Goal: Book appointment/travel/reservation

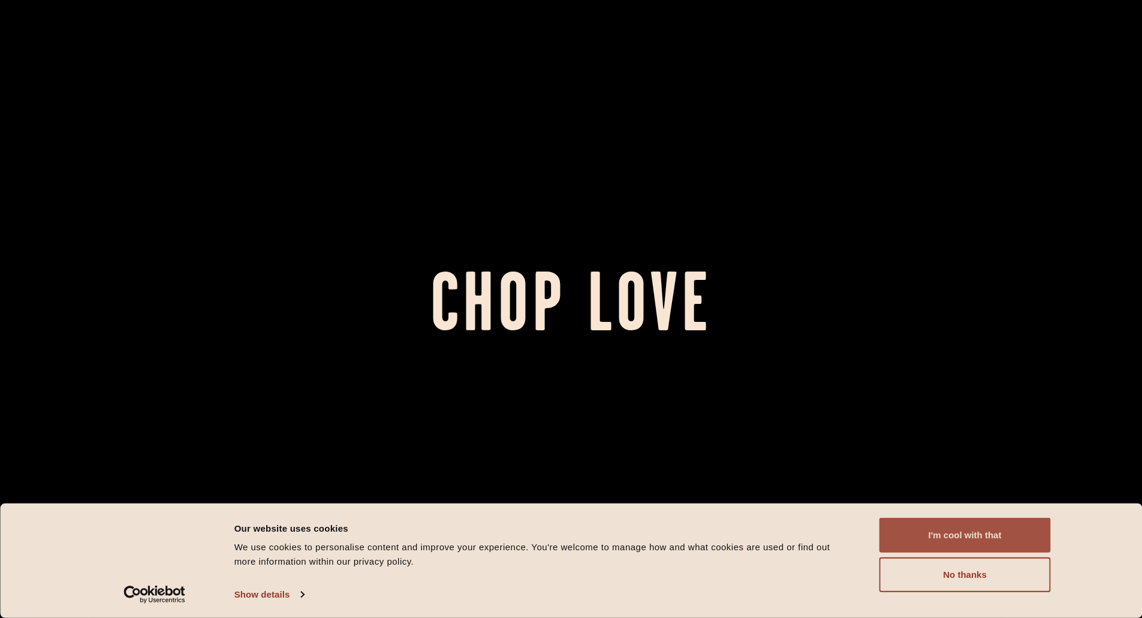
click at [980, 535] on button "I'm cool with that" at bounding box center [964, 535] width 171 height 35
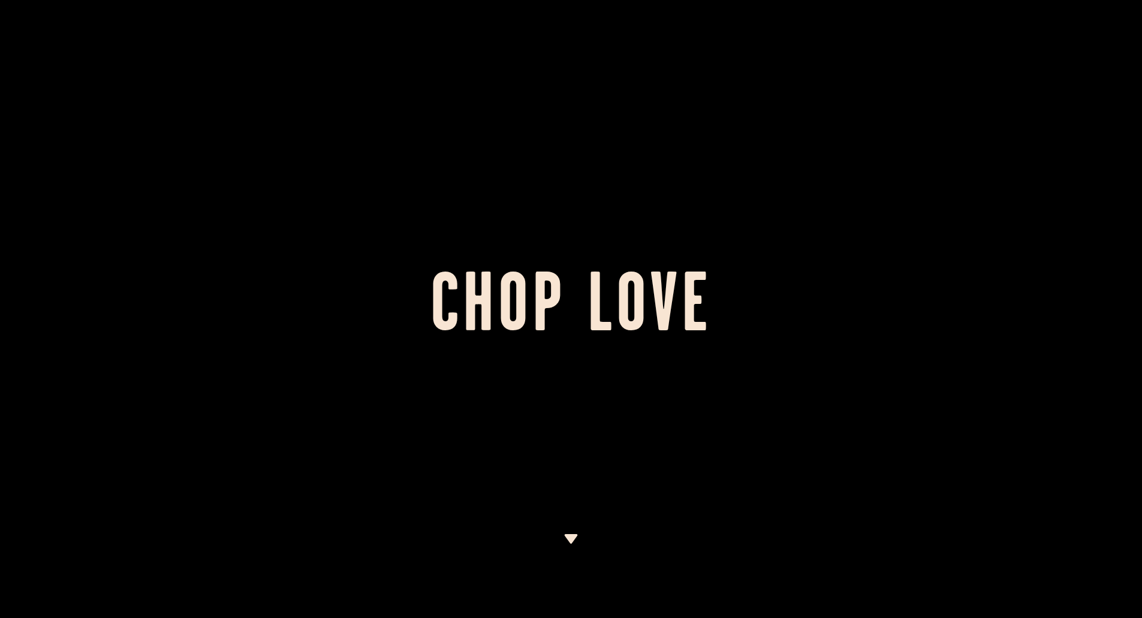
click at [567, 541] on img at bounding box center [570, 539] width 15 height 10
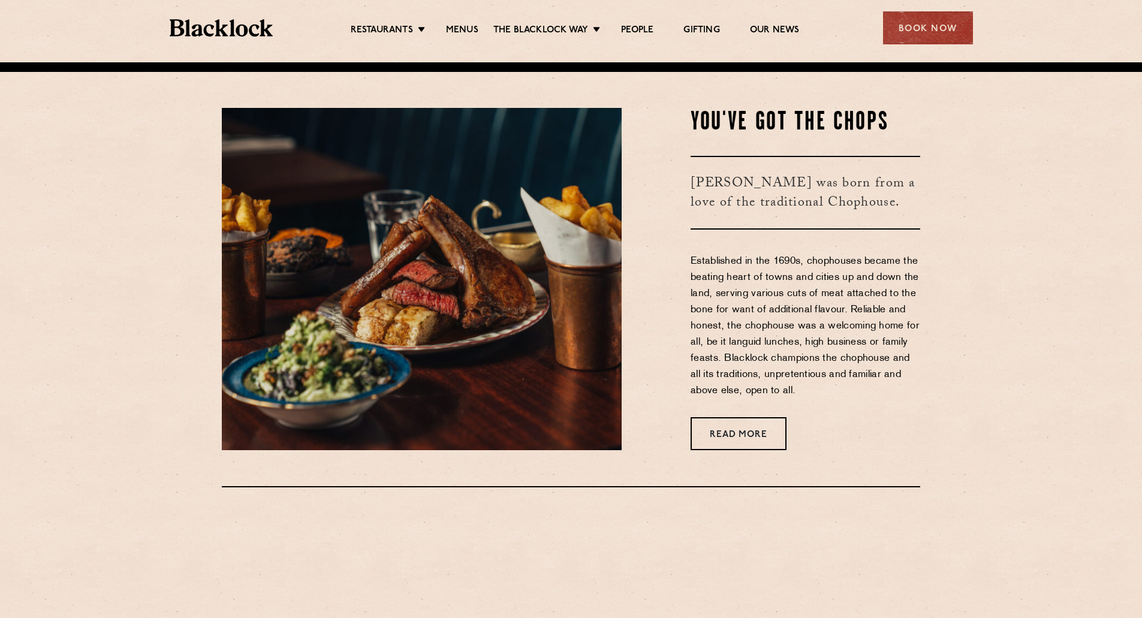
scroll to position [555, 0]
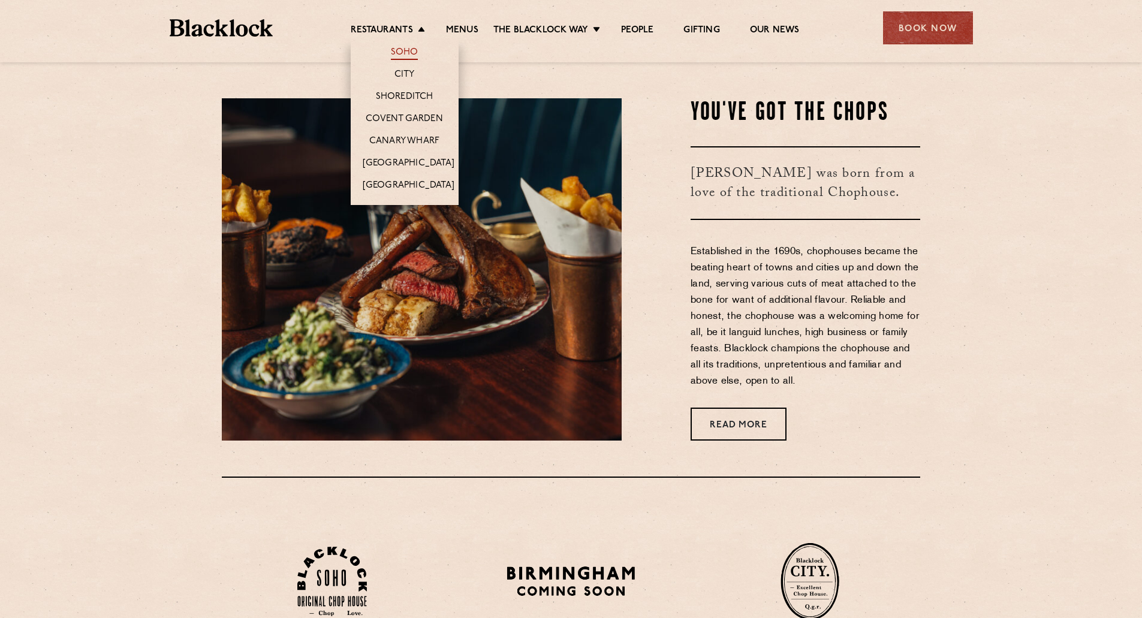
click at [404, 53] on link "Soho" at bounding box center [405, 53] width 28 height 13
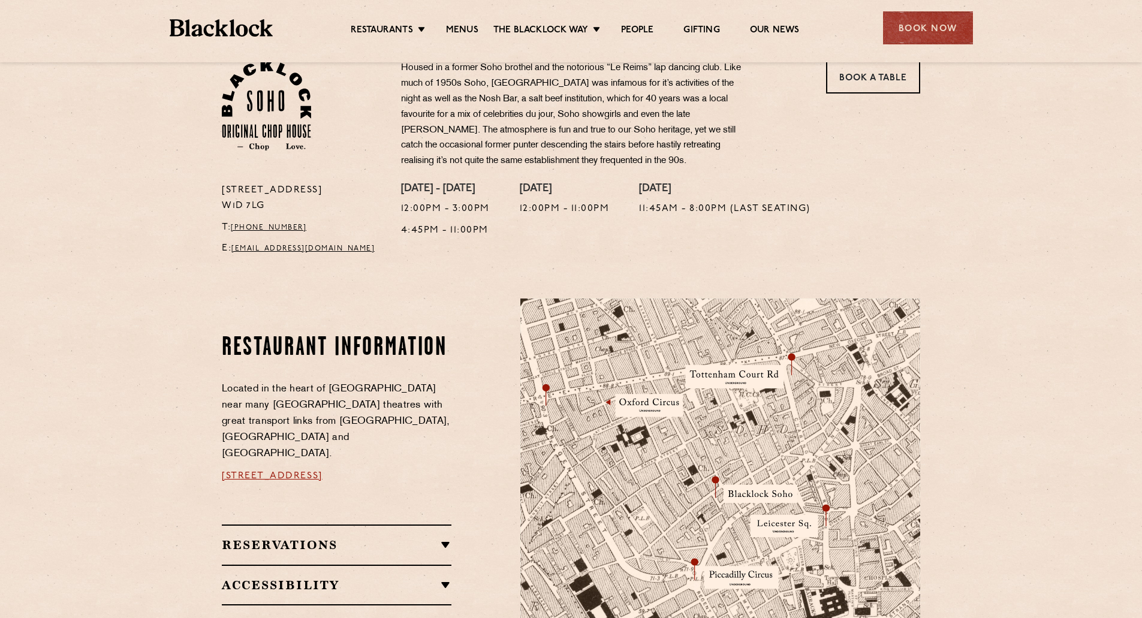
scroll to position [539, 0]
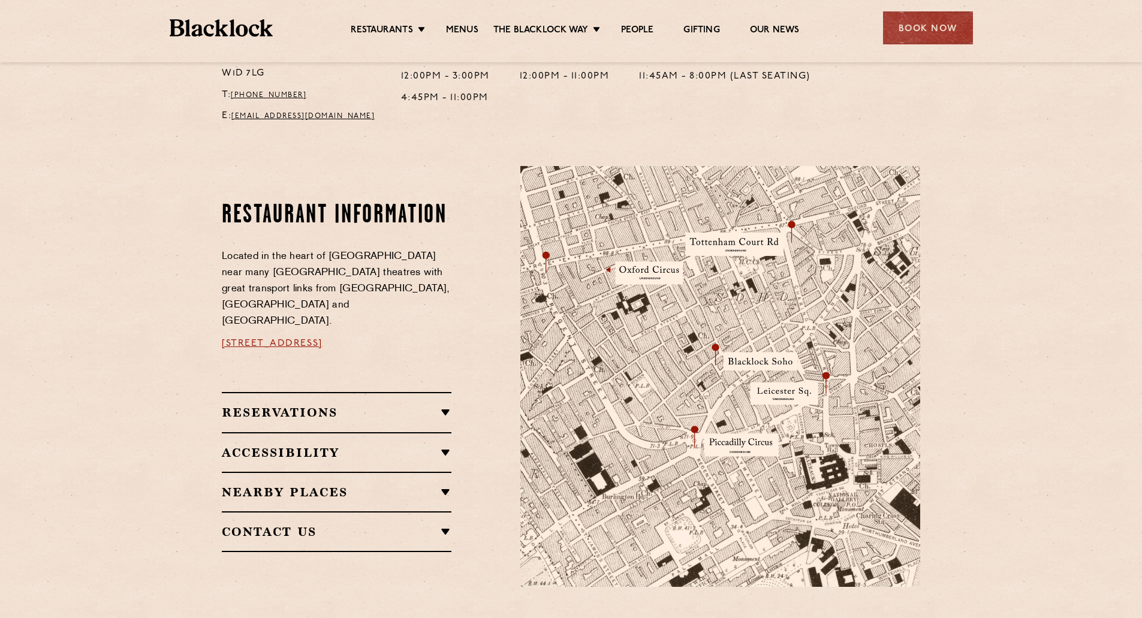
click at [925, 21] on div "Book Now" at bounding box center [928, 27] width 90 height 33
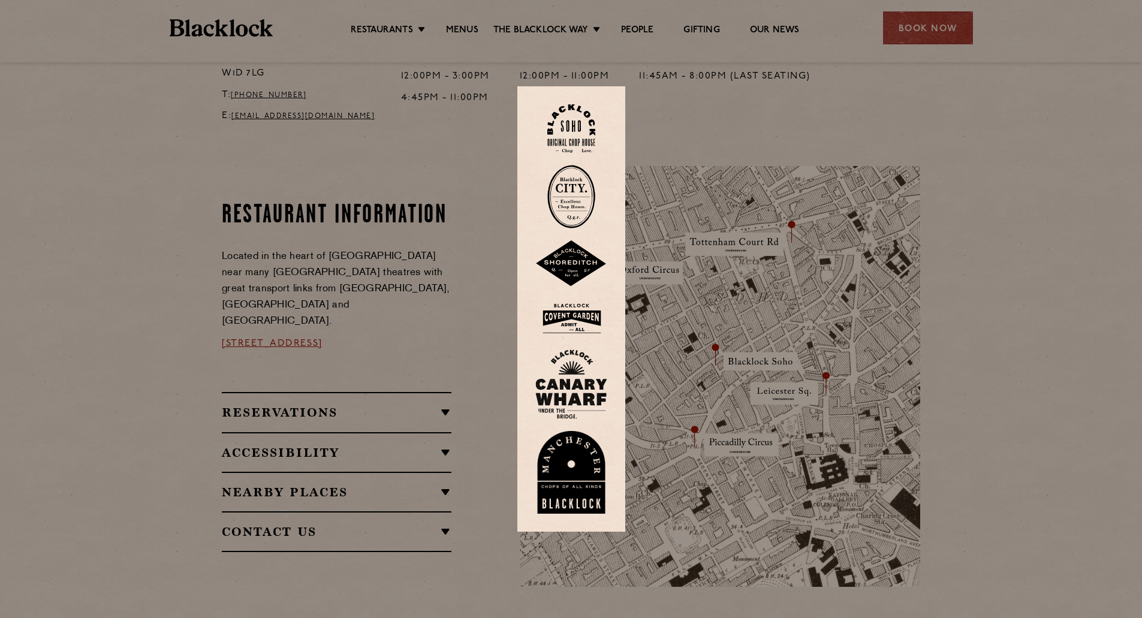
click at [578, 131] on img at bounding box center [571, 128] width 48 height 49
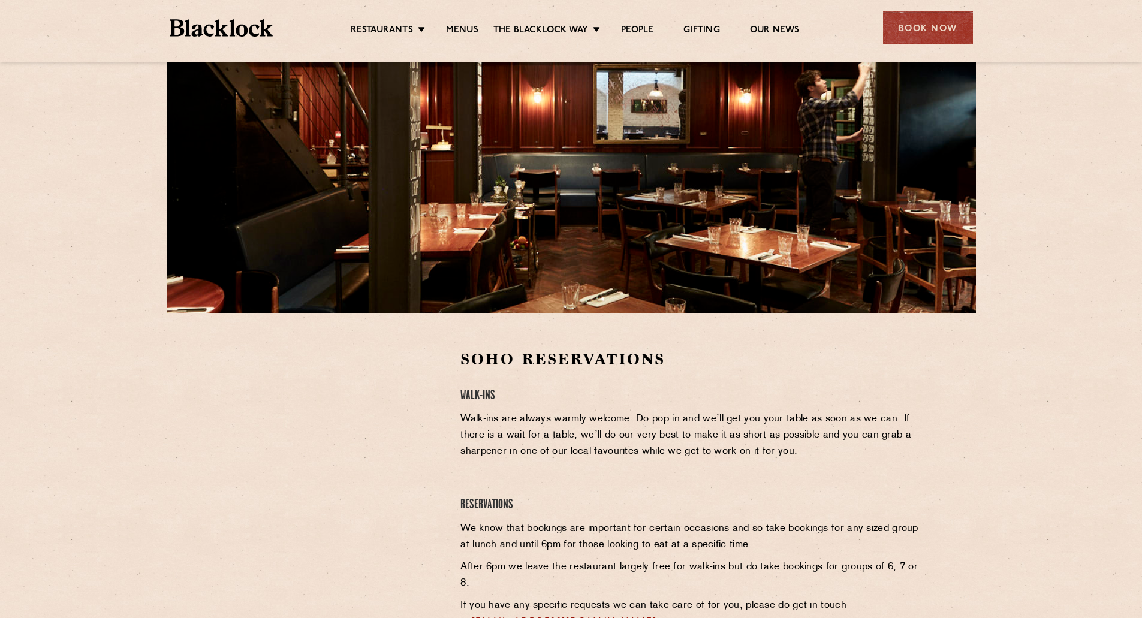
scroll to position [120, 0]
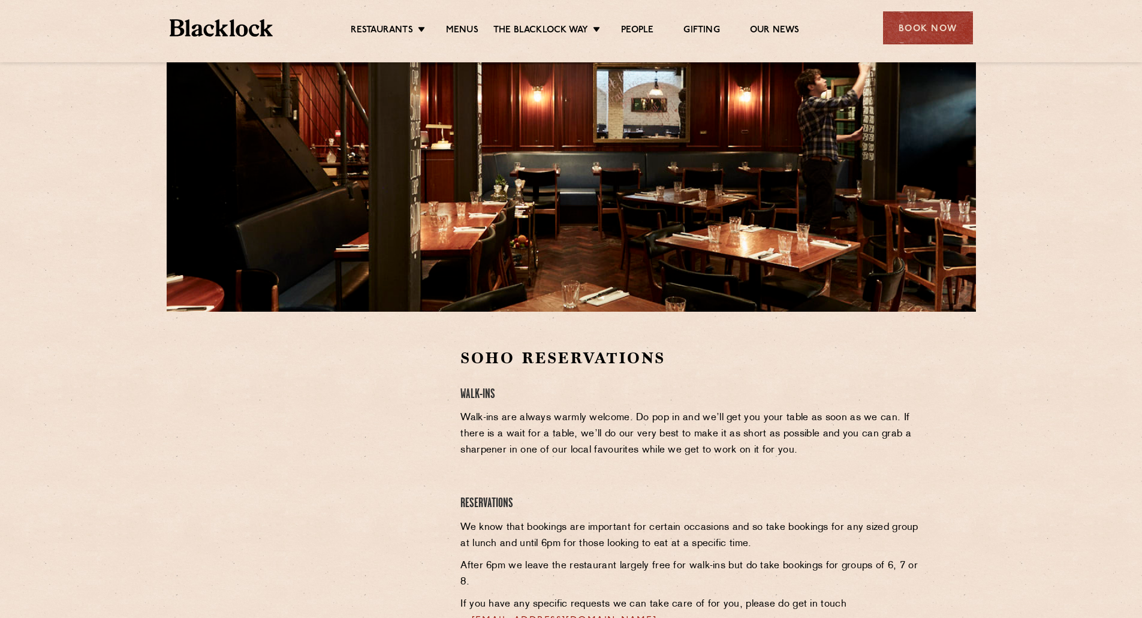
click at [807, 448] on p "Walk-ins are always warmly welcome. Do pop in and we’ll get you your table as s…" at bounding box center [690, 434] width 460 height 49
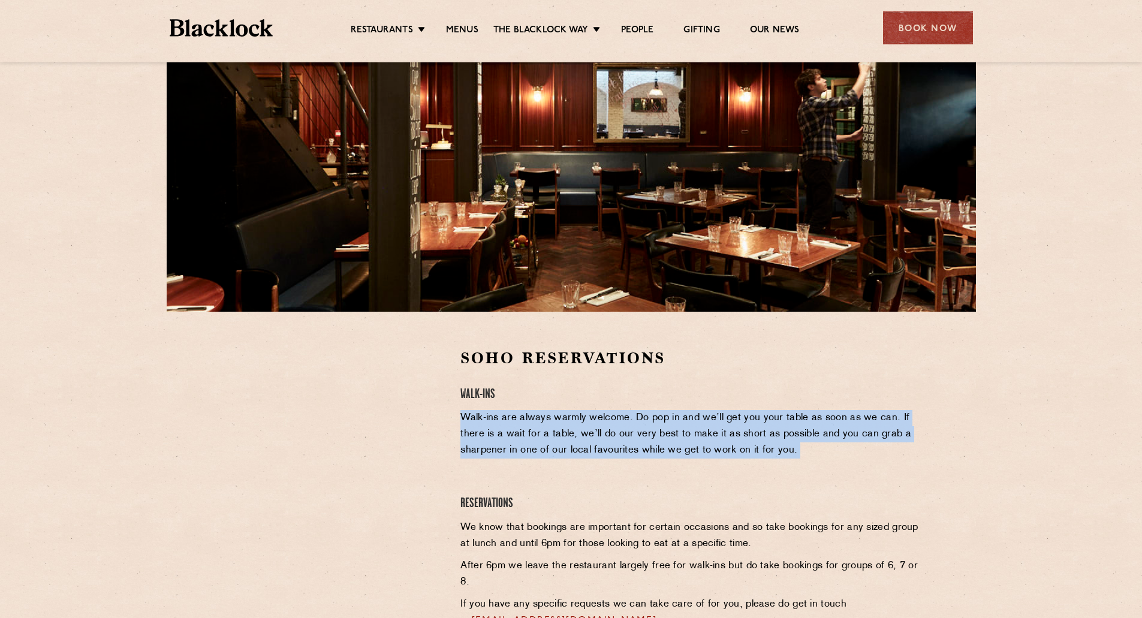
click at [807, 448] on p "Walk-ins are always warmly welcome. Do pop in and we’ll get you your table as s…" at bounding box center [690, 434] width 460 height 49
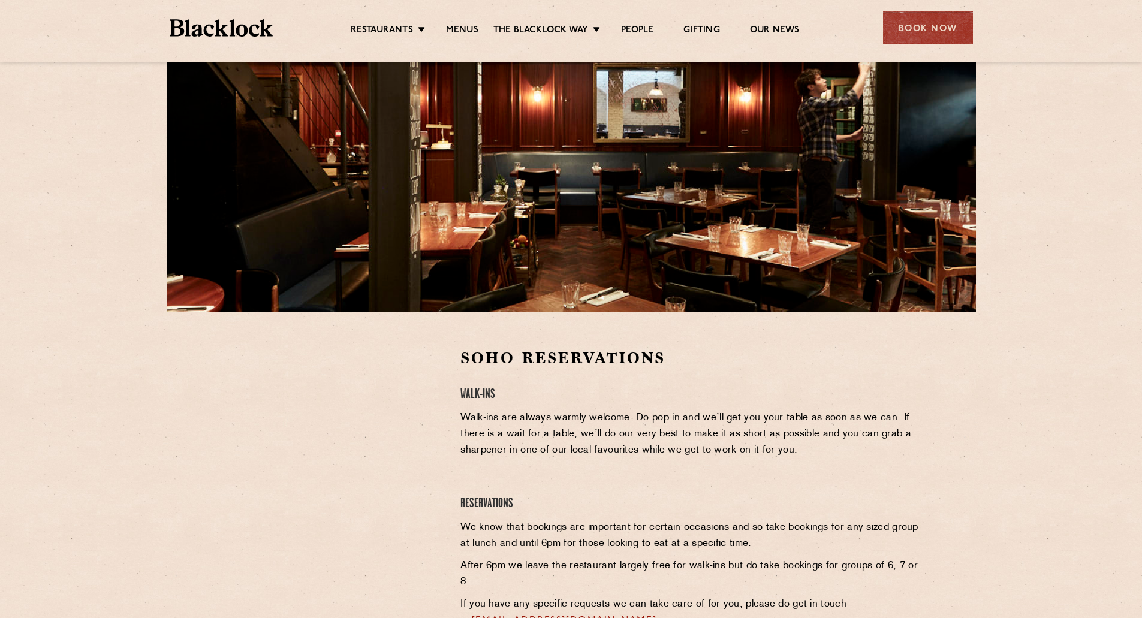
click at [807, 448] on p "Walk-ins are always warmly welcome. Do pop in and we’ll get you your table as s…" at bounding box center [690, 434] width 460 height 49
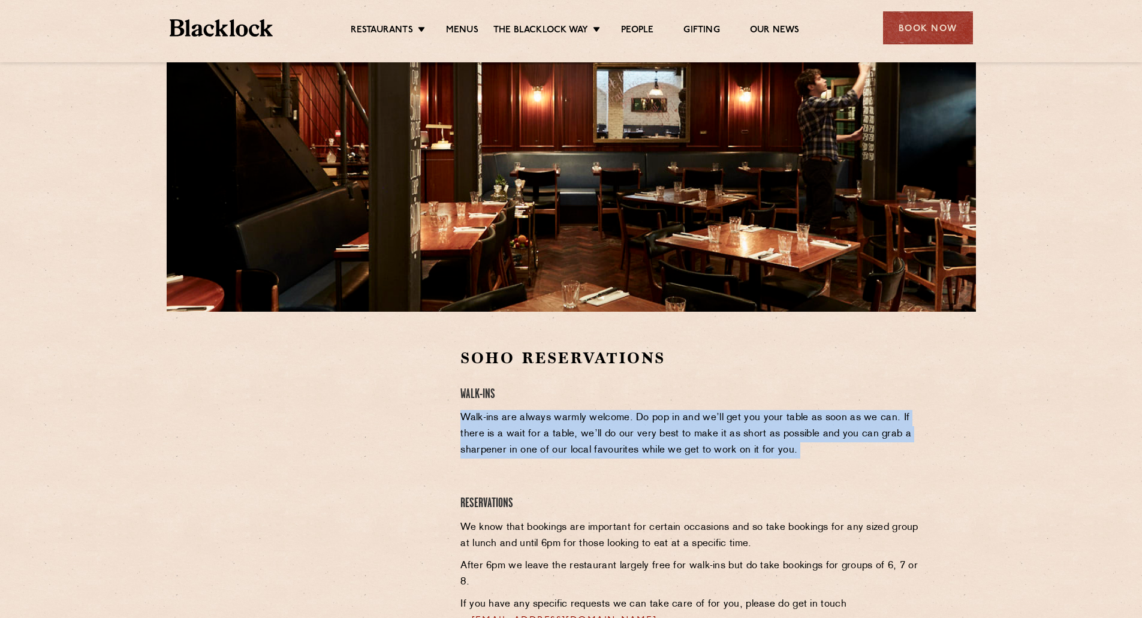
click at [807, 448] on p "Walk-ins are always warmly welcome. Do pop in and we’ll get you your table as s…" at bounding box center [690, 434] width 460 height 49
click at [787, 458] on p "Walk-ins are always warmly welcome. Do pop in and we’ll get you your table as s…" at bounding box center [690, 434] width 460 height 49
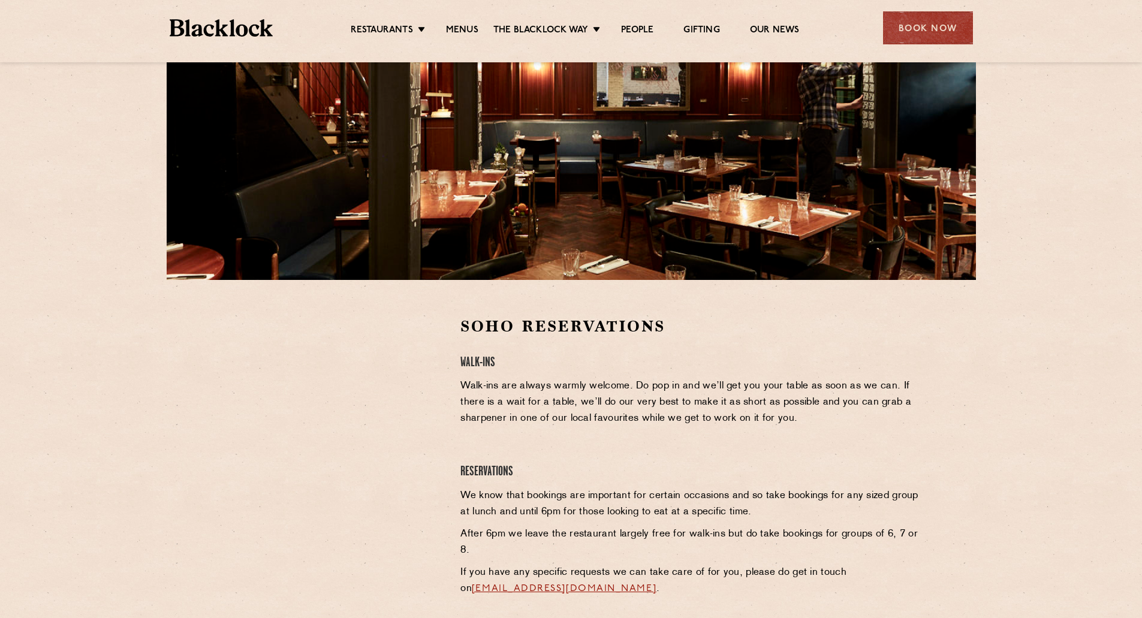
scroll to position [180, 0]
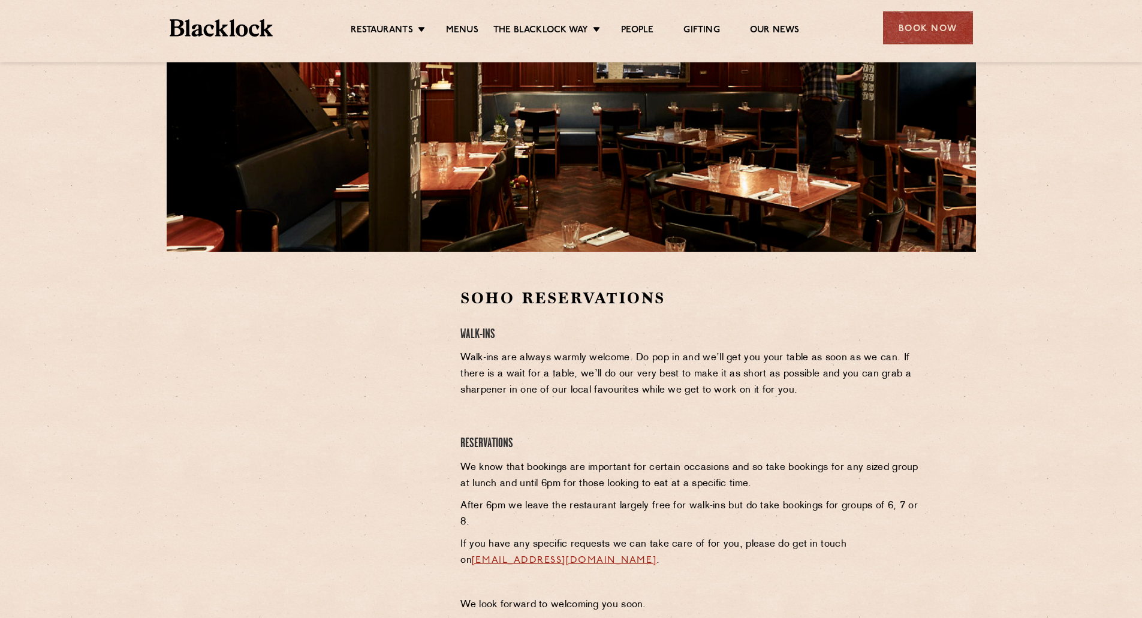
click at [684, 464] on p "We know that bookings are important for certain occasions and so take bookings …" at bounding box center [690, 476] width 460 height 32
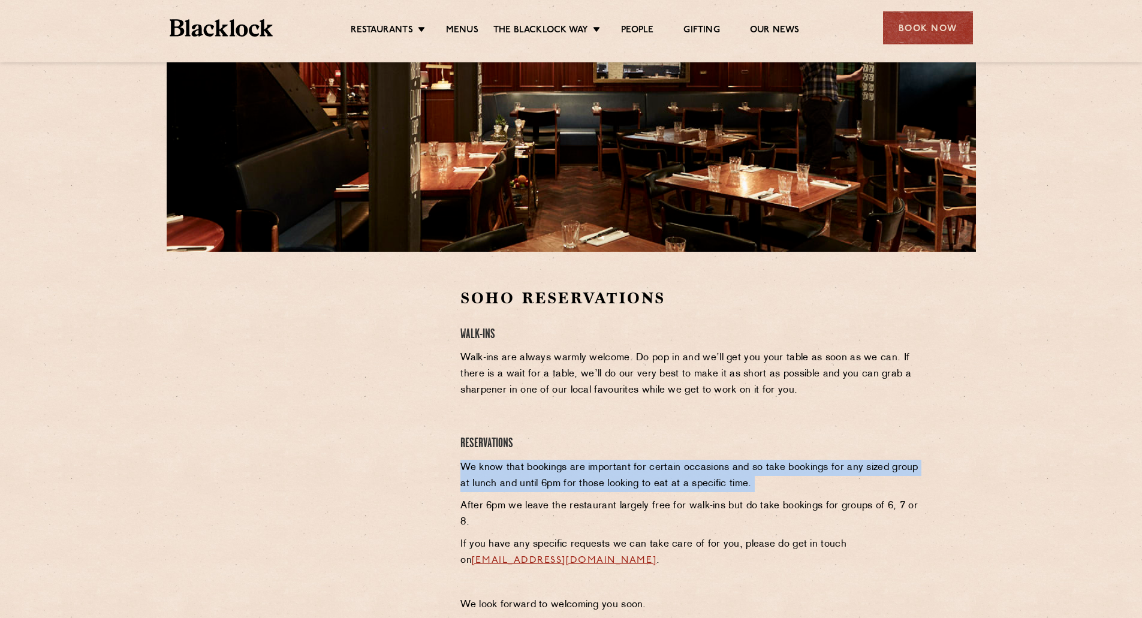
click at [684, 464] on p "We know that bookings are important for certain occasions and so take bookings …" at bounding box center [690, 476] width 460 height 32
click at [684, 463] on p "We know that bookings are important for certain occasions and so take bookings …" at bounding box center [690, 476] width 460 height 32
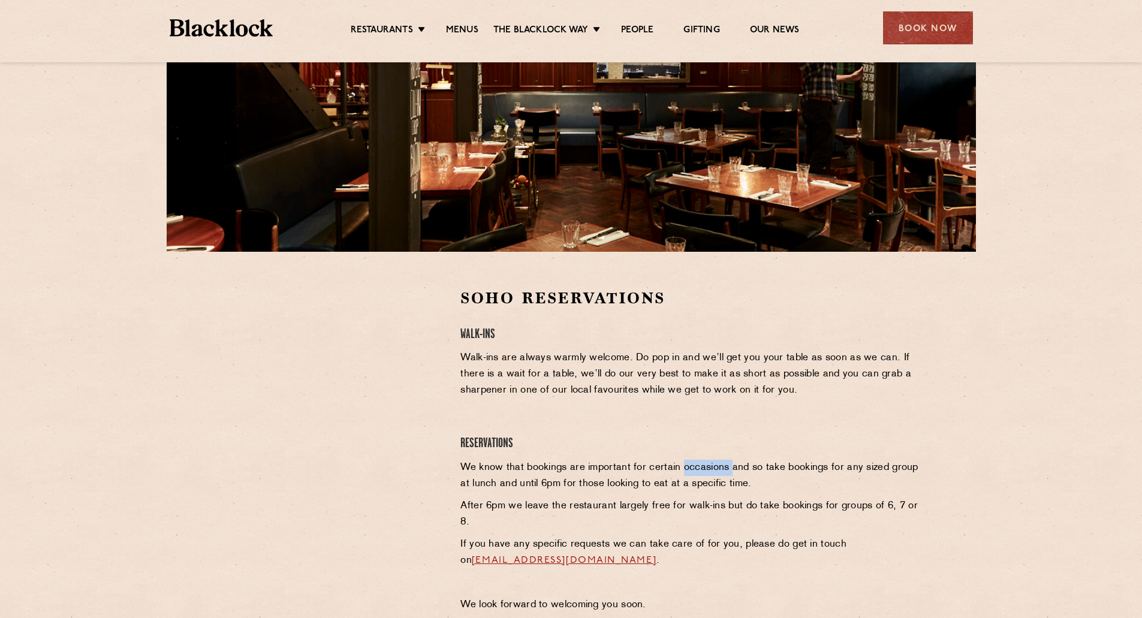
click at [684, 463] on p "We know that bookings are important for certain occasions and so take bookings …" at bounding box center [690, 476] width 460 height 32
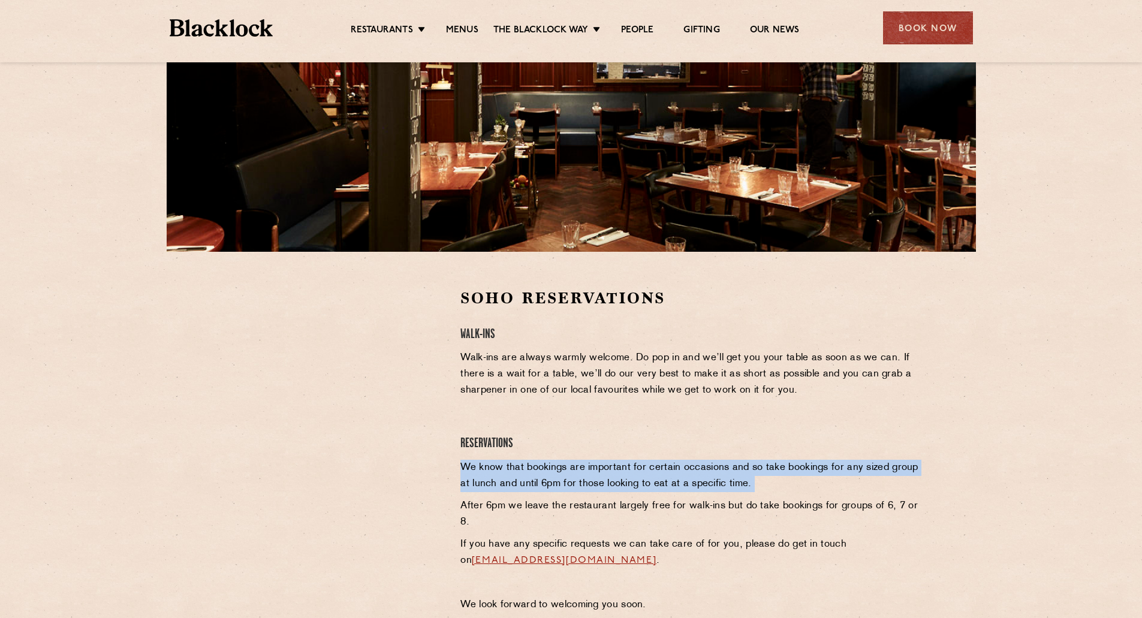
click at [684, 463] on p "We know that bookings are important for certain occasions and so take bookings …" at bounding box center [690, 476] width 460 height 32
click at [780, 490] on p "We know that bookings are important for certain occasions and so take bookings …" at bounding box center [690, 476] width 460 height 32
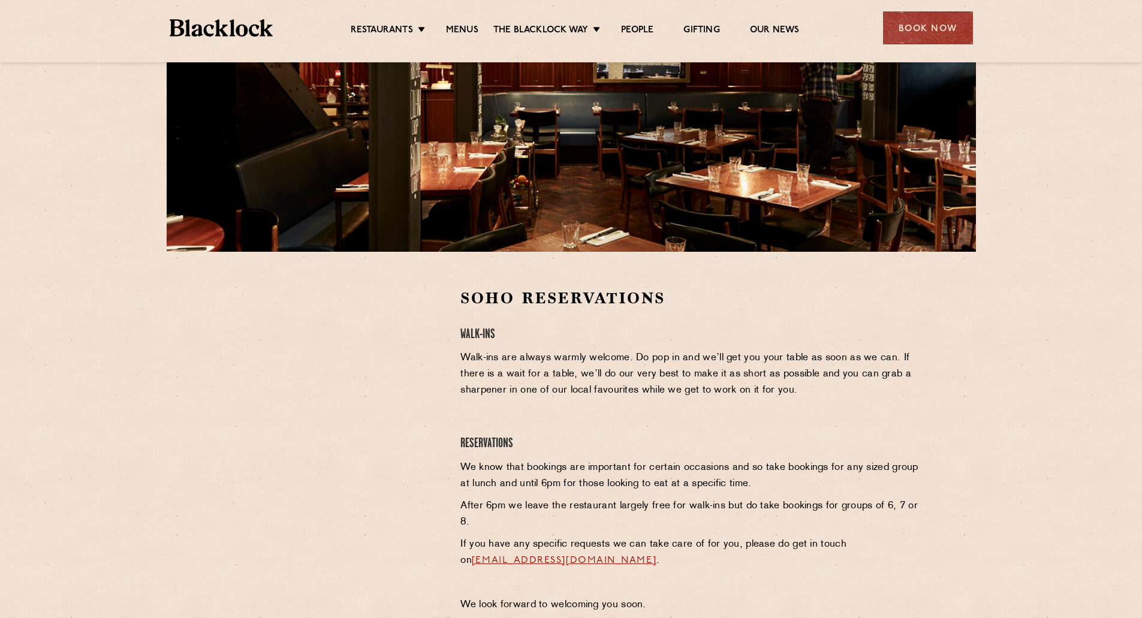
click at [780, 490] on p "We know that bookings are important for certain occasions and so take bookings …" at bounding box center [690, 476] width 460 height 32
click at [779, 485] on p "We know that bookings are important for certain occasions and so take bookings …" at bounding box center [690, 476] width 460 height 32
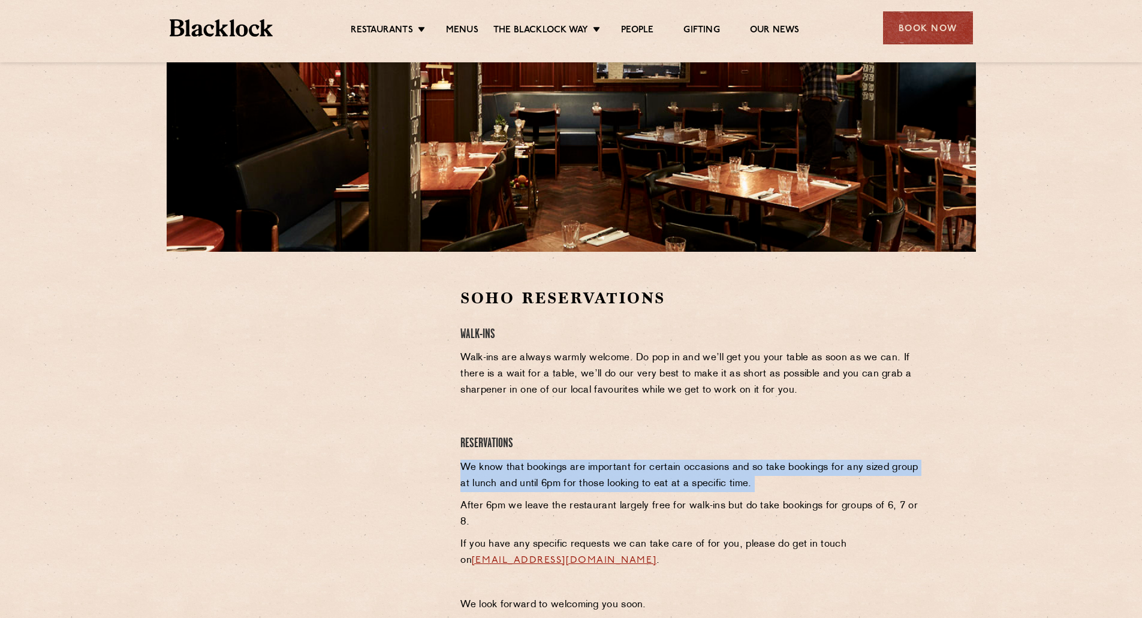
click at [779, 485] on p "We know that bookings are important for certain occasions and so take bookings …" at bounding box center [690, 476] width 460 height 32
